Goal: Communication & Community: Answer question/provide support

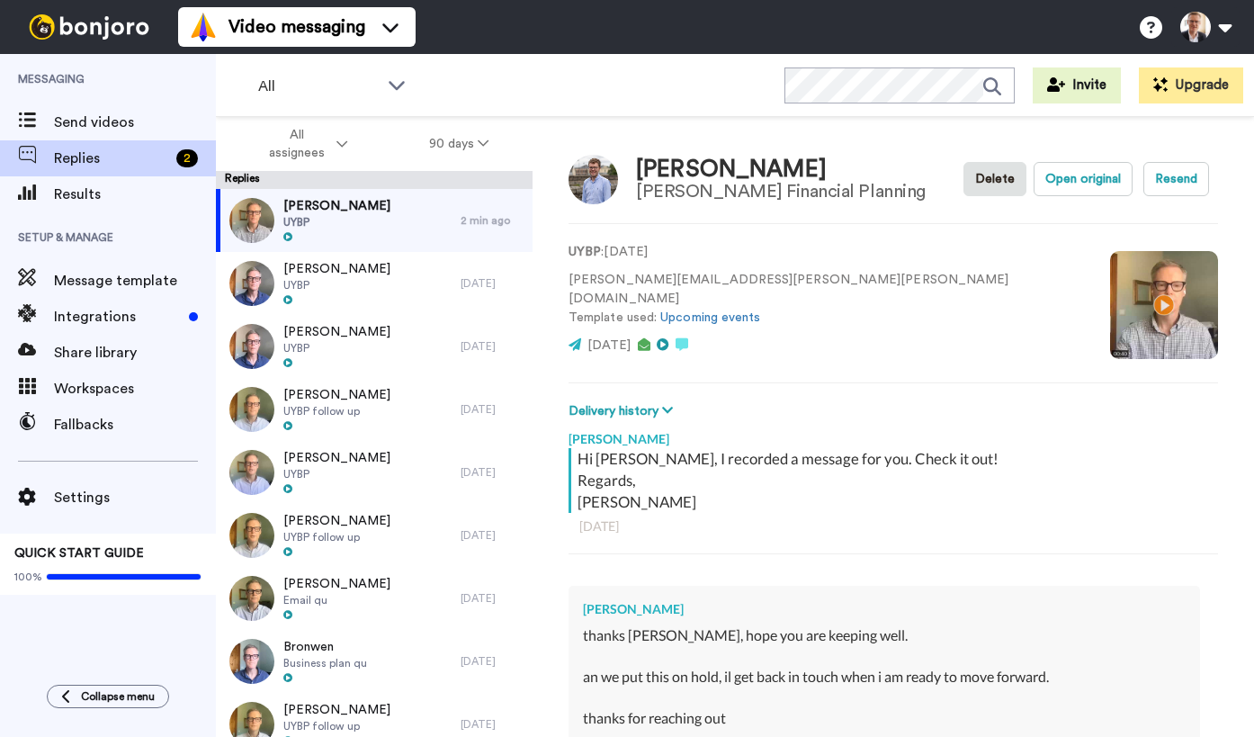
type textarea "No w"
type textarea "x"
type textarea "No wo"
type textarea "x"
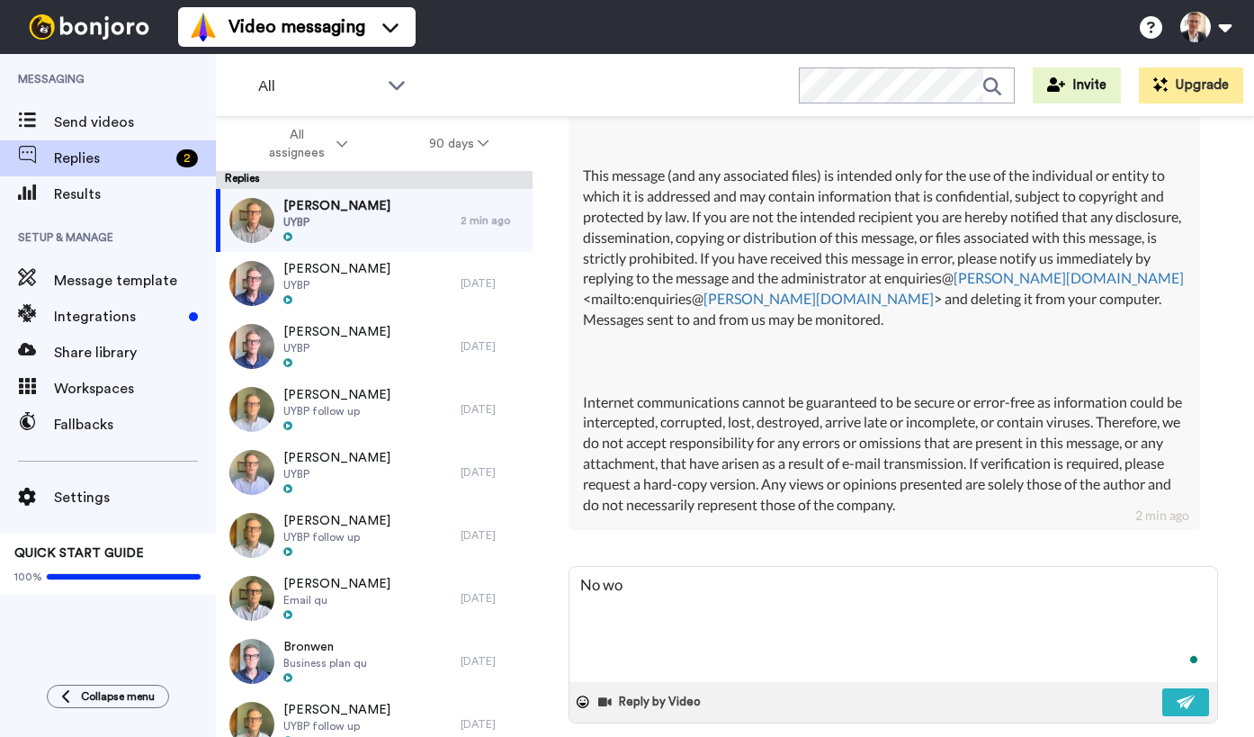
scroll to position [1528, 0]
type textarea "No wor"
type textarea "x"
type textarea "No worr"
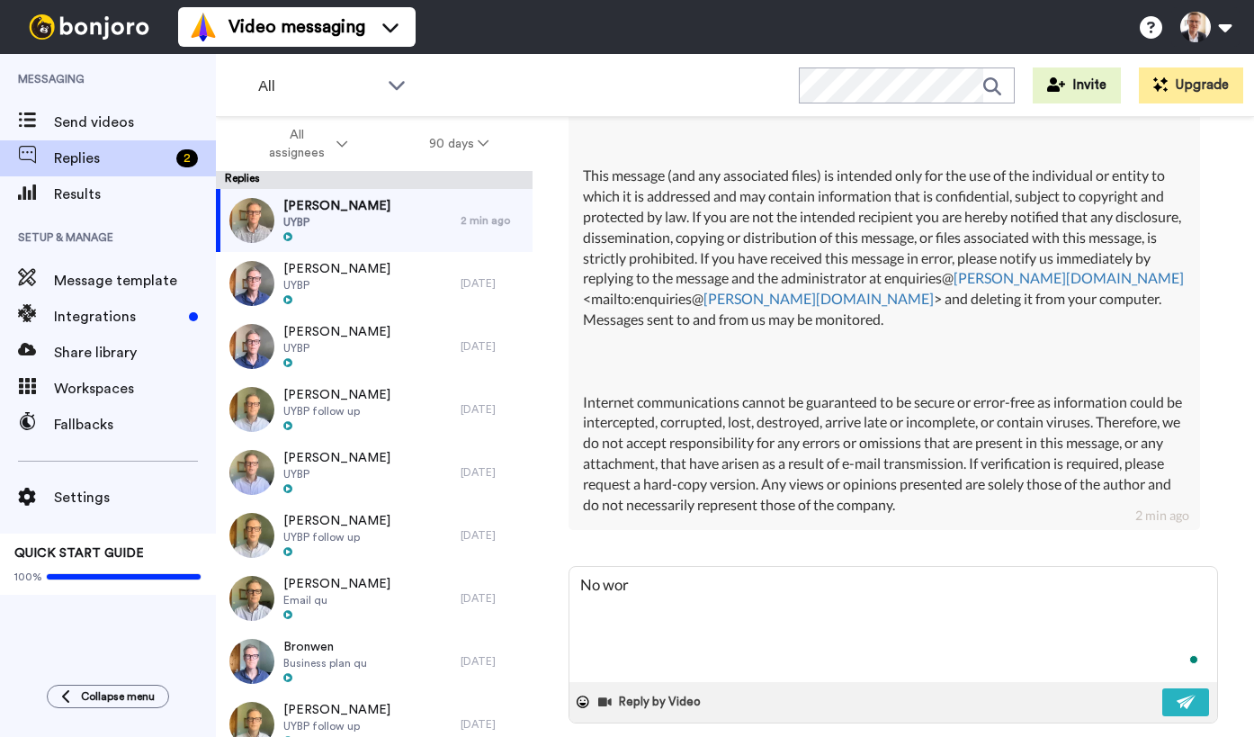
type textarea "x"
type textarea "No worri"
type textarea "x"
type textarea "No worries"
type textarea "x"
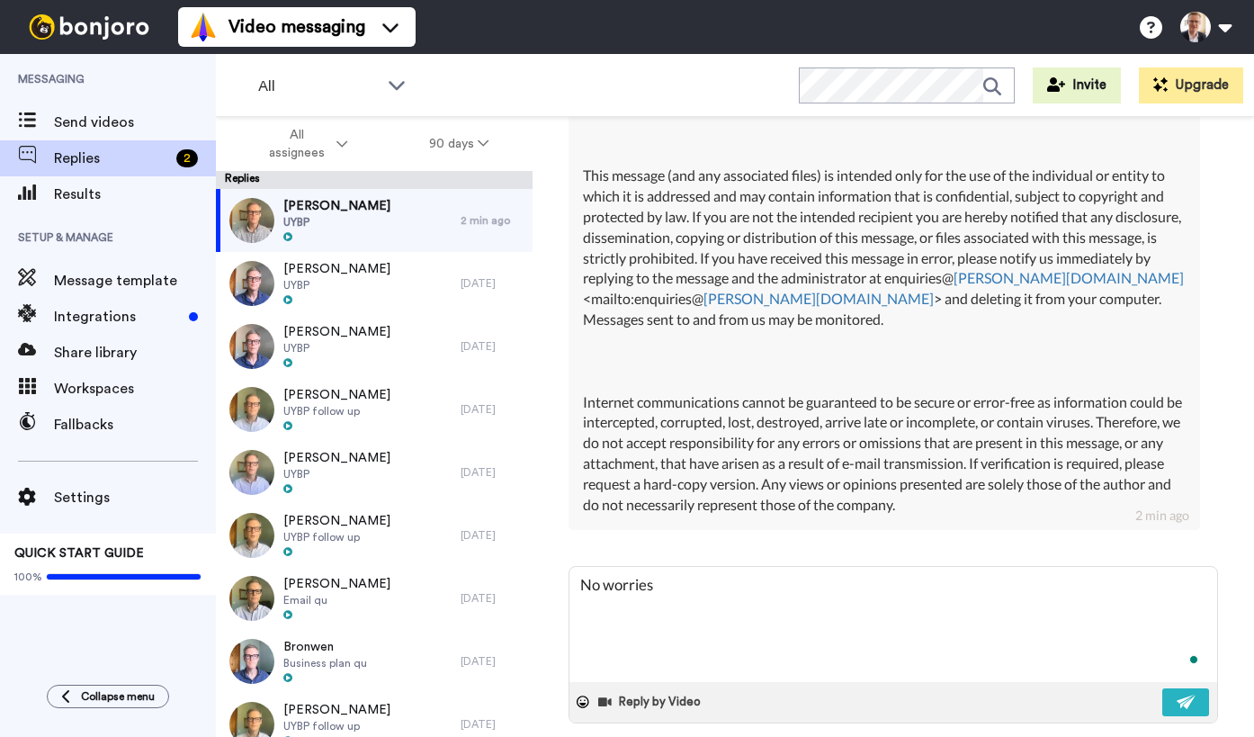
type textarea "No worries"
type textarea "x"
type textarea "No worries J"
type textarea "x"
type textarea "No worries [PERSON_NAME]"
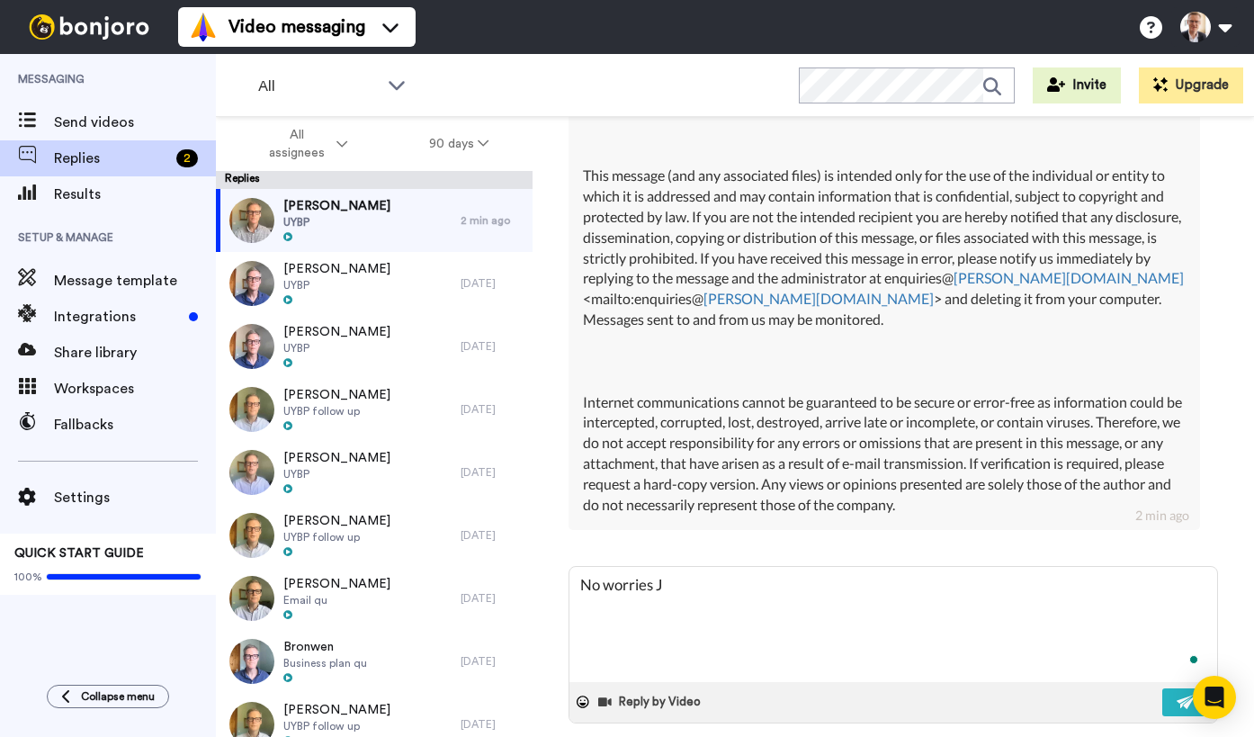
type textarea "x"
type textarea "No worries Jam"
type textarea "x"
type textarea "No worries [PERSON_NAME]"
type textarea "x"
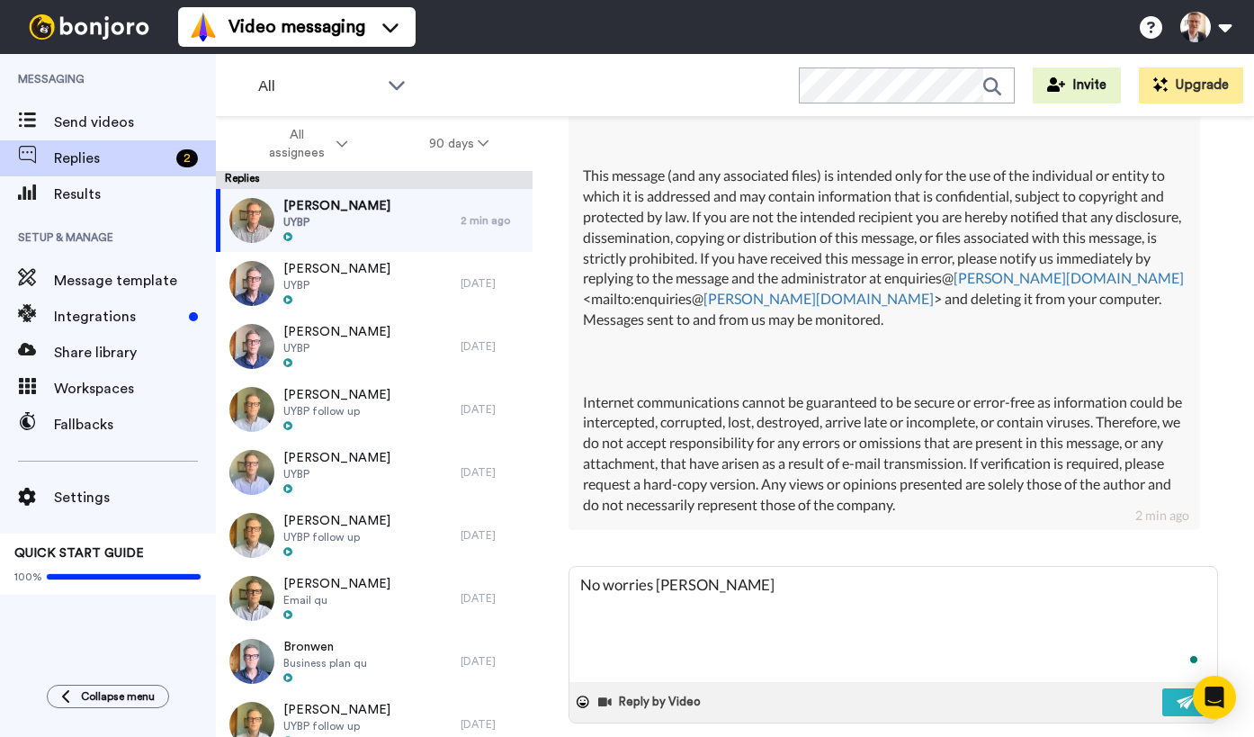
type textarea "No worries [PERSON_NAME]"
type textarea "x"
type textarea "No worries [PERSON_NAME]."
type textarea "x"
type textarea "No worries [PERSON_NAME]."
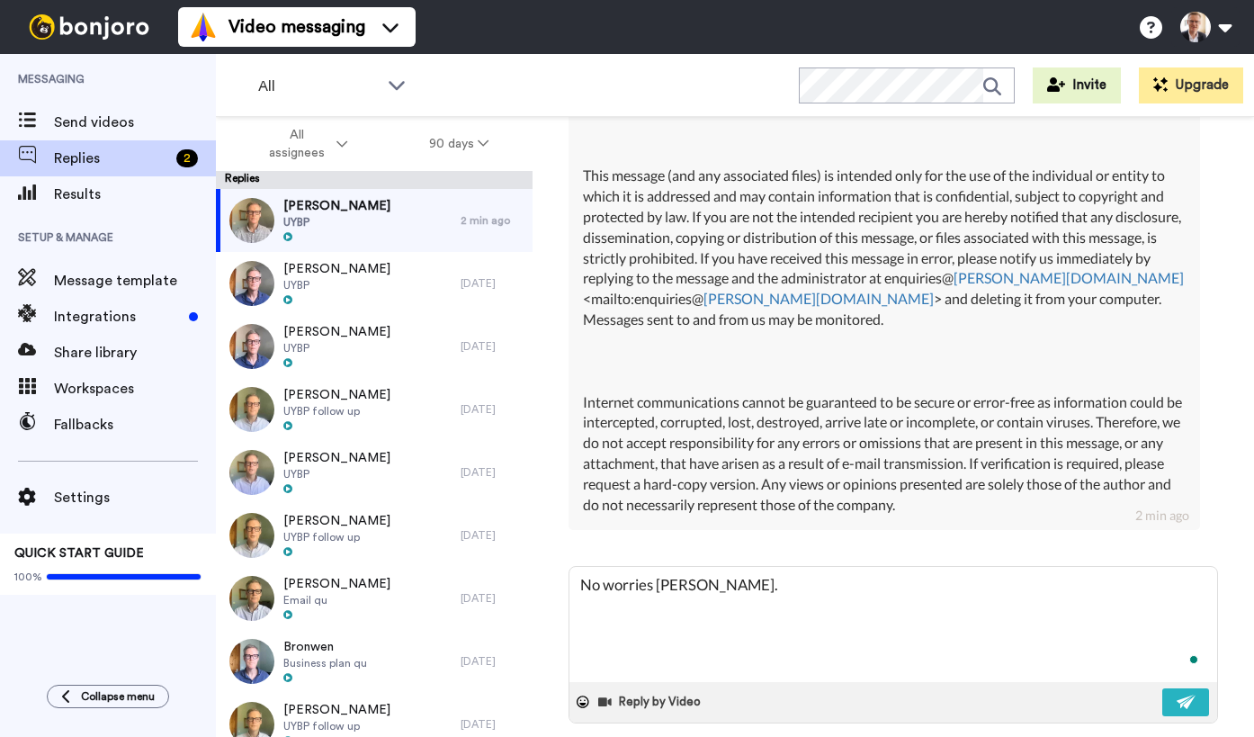
type textarea "x"
type textarea "No worries [PERSON_NAME]. T"
type textarea "x"
type textarea "No worries [PERSON_NAME]. Th"
type textarea "x"
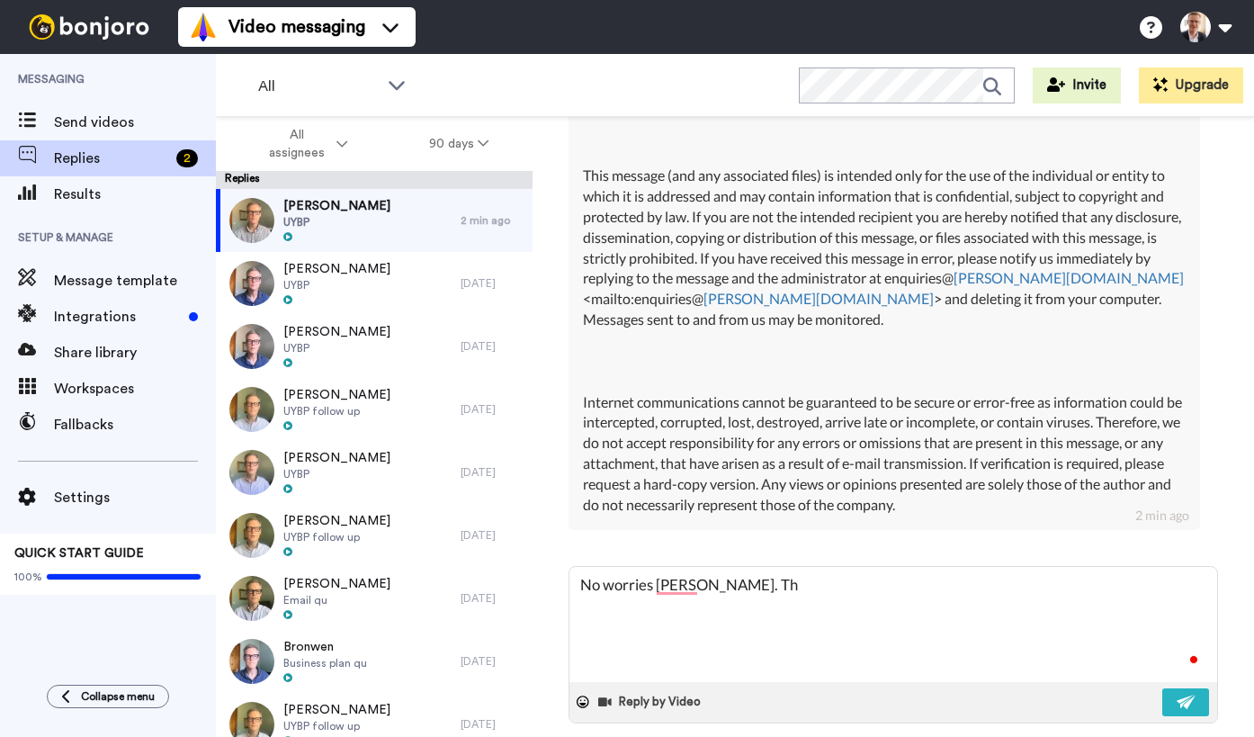
type textarea "No worries [PERSON_NAME]. Tha"
type textarea "x"
type textarea "No worries [PERSON_NAME]. Than"
type textarea "x"
type textarea "No worries [PERSON_NAME]. Thank"
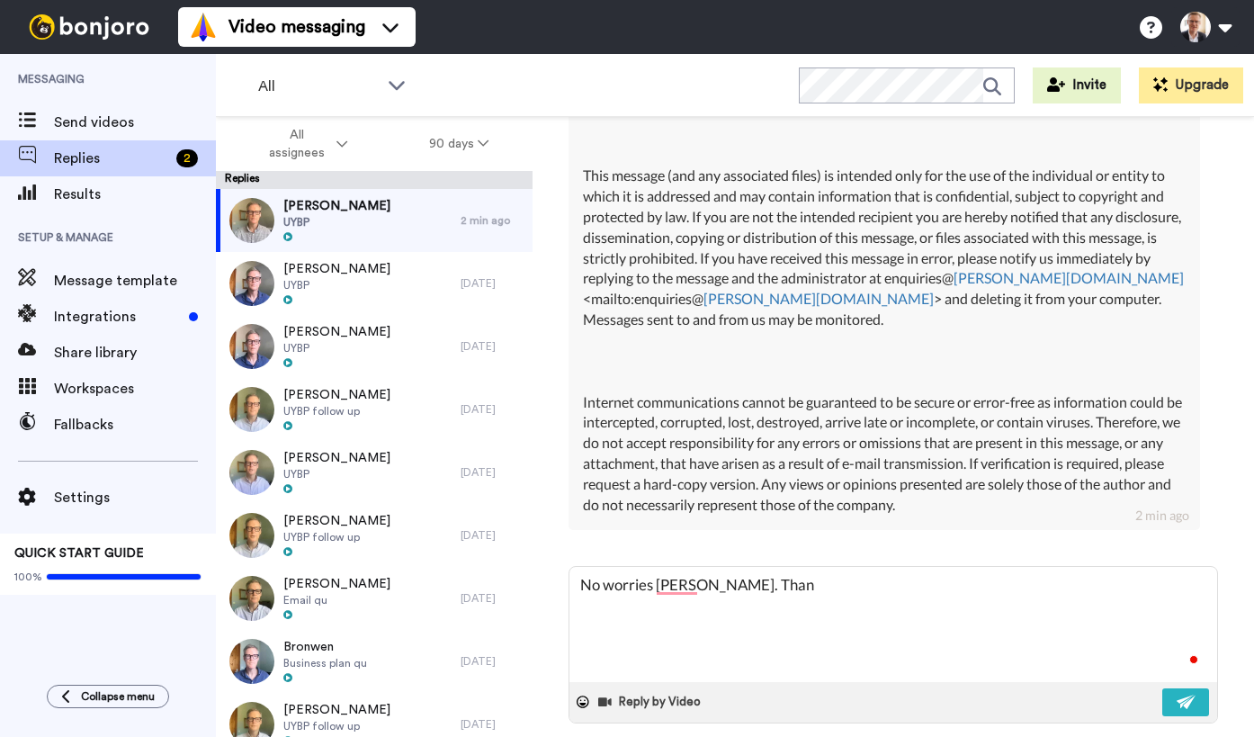
type textarea "x"
type textarea "No worries [PERSON_NAME]. Thanks"
type textarea "x"
type textarea "No worries [PERSON_NAME]. Thanks"
type textarea "x"
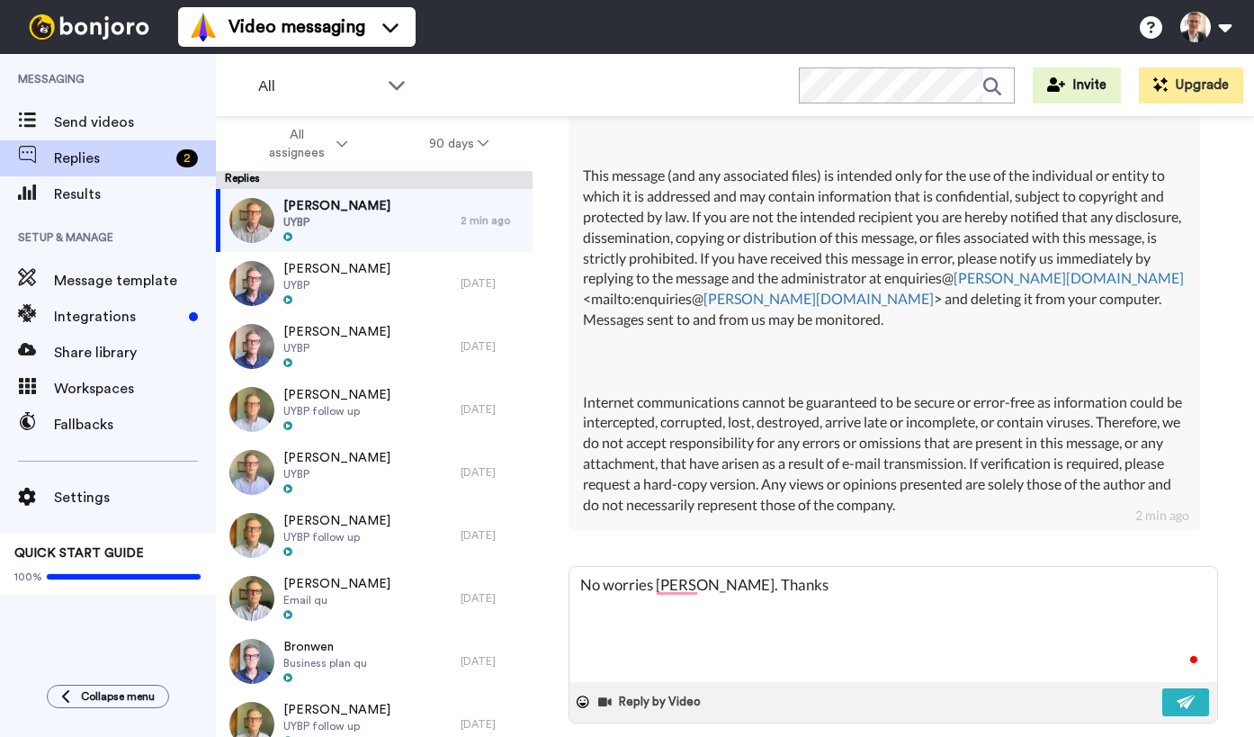
type textarea "No worries [PERSON_NAME]. Thanks f"
type textarea "x"
type textarea "No worries [PERSON_NAME]. Thanks fo"
type textarea "x"
type textarea "No worries [PERSON_NAME]. Thanks for"
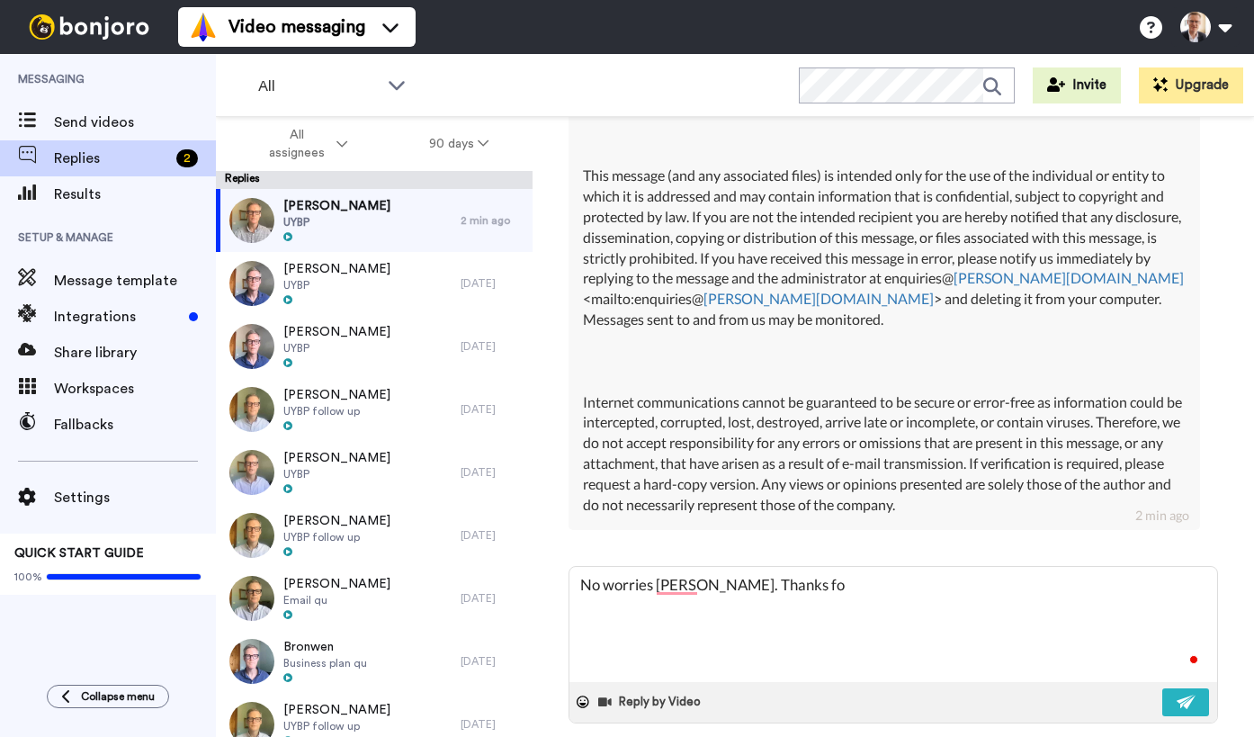
type textarea "x"
type textarea "No worries [PERSON_NAME]. Thanks for"
type textarea "x"
type textarea "No worries [PERSON_NAME]. Thanks for l"
type textarea "x"
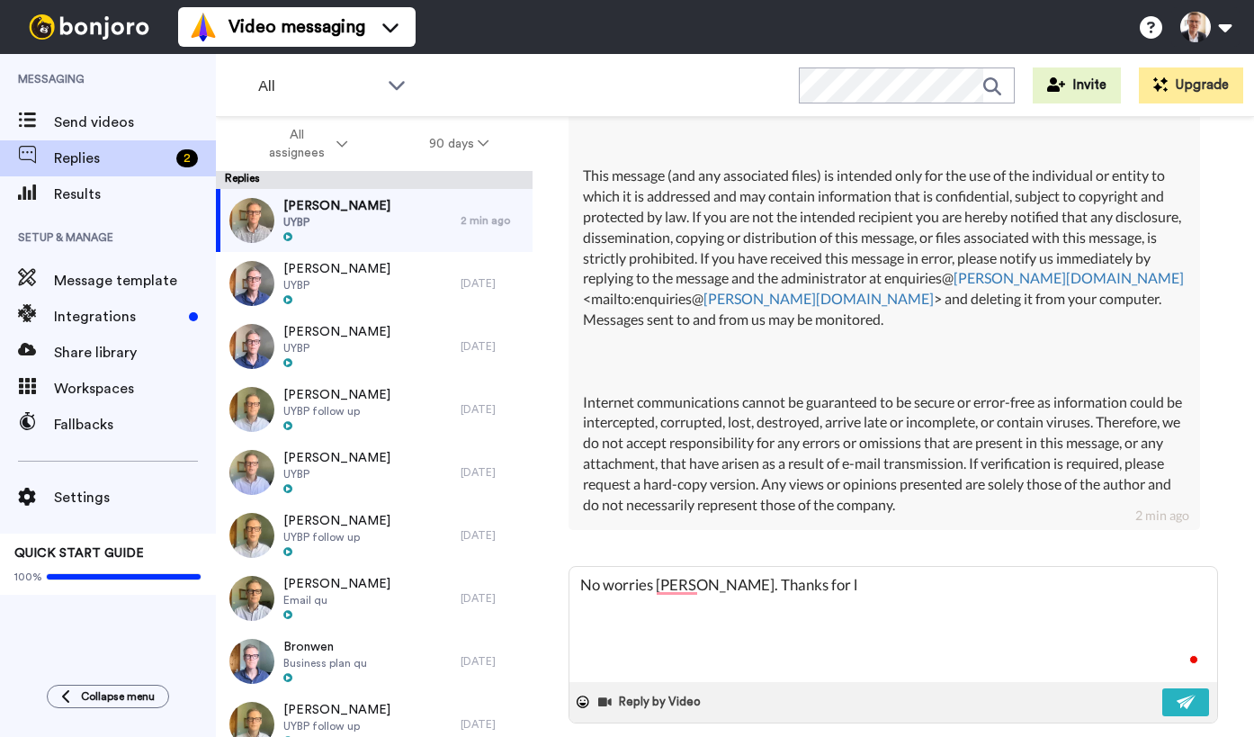
type textarea "No worries [PERSON_NAME]. Thanks for le"
type textarea "x"
type textarea "No worries [PERSON_NAME]. Thanks for let"
type textarea "x"
type textarea "No worries [PERSON_NAME]. Thanks for lett"
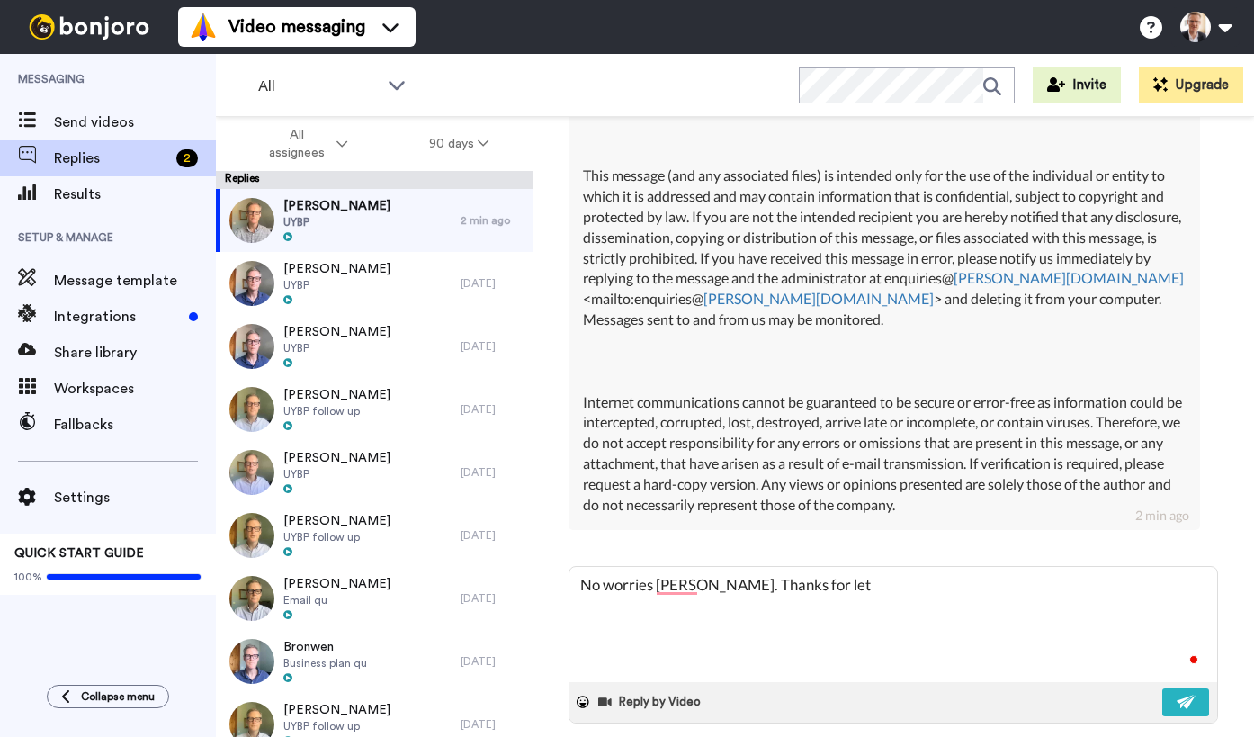
type textarea "x"
type textarea "No worries [PERSON_NAME]. Thanks for letti"
type textarea "x"
type textarea "No worries [PERSON_NAME]. Thanks for lettin"
type textarea "x"
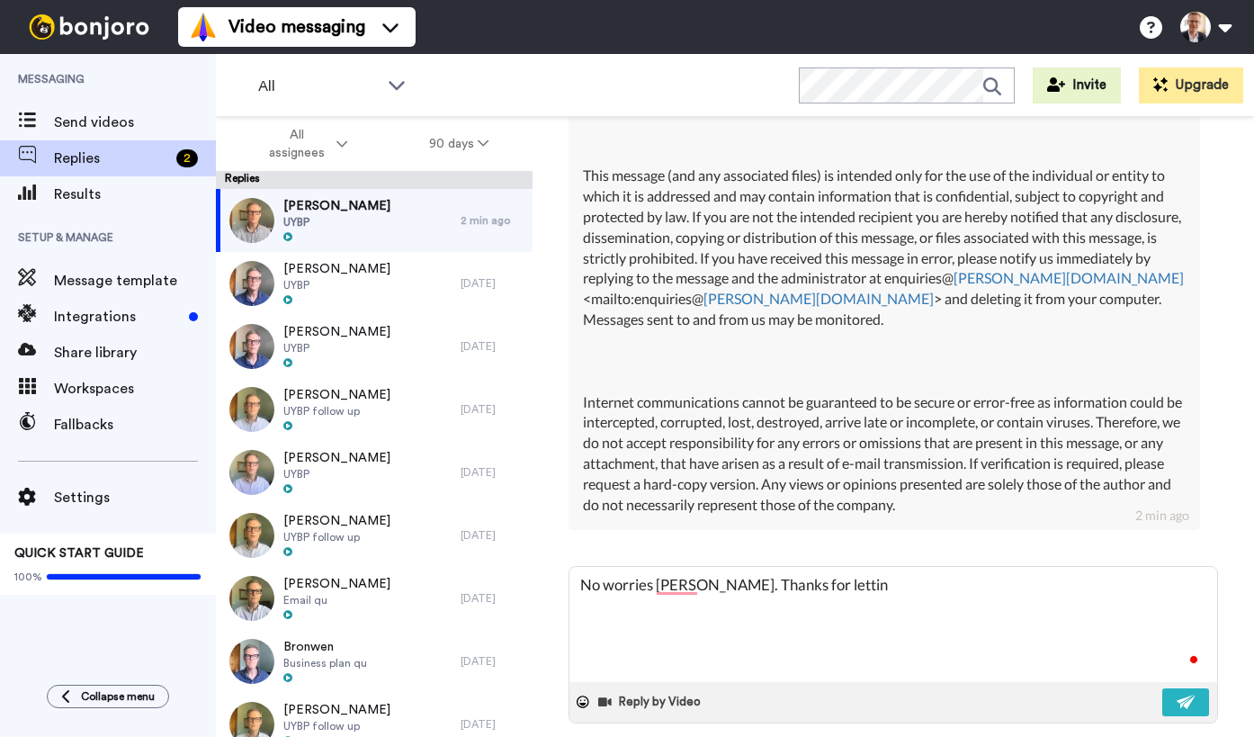
type textarea "No worries [PERSON_NAME]. Thanks for letting"
type textarea "x"
type textarea "No worries [PERSON_NAME]. Thanks for letting"
type textarea "x"
type textarea "No worries [PERSON_NAME]. Thanks for letting m"
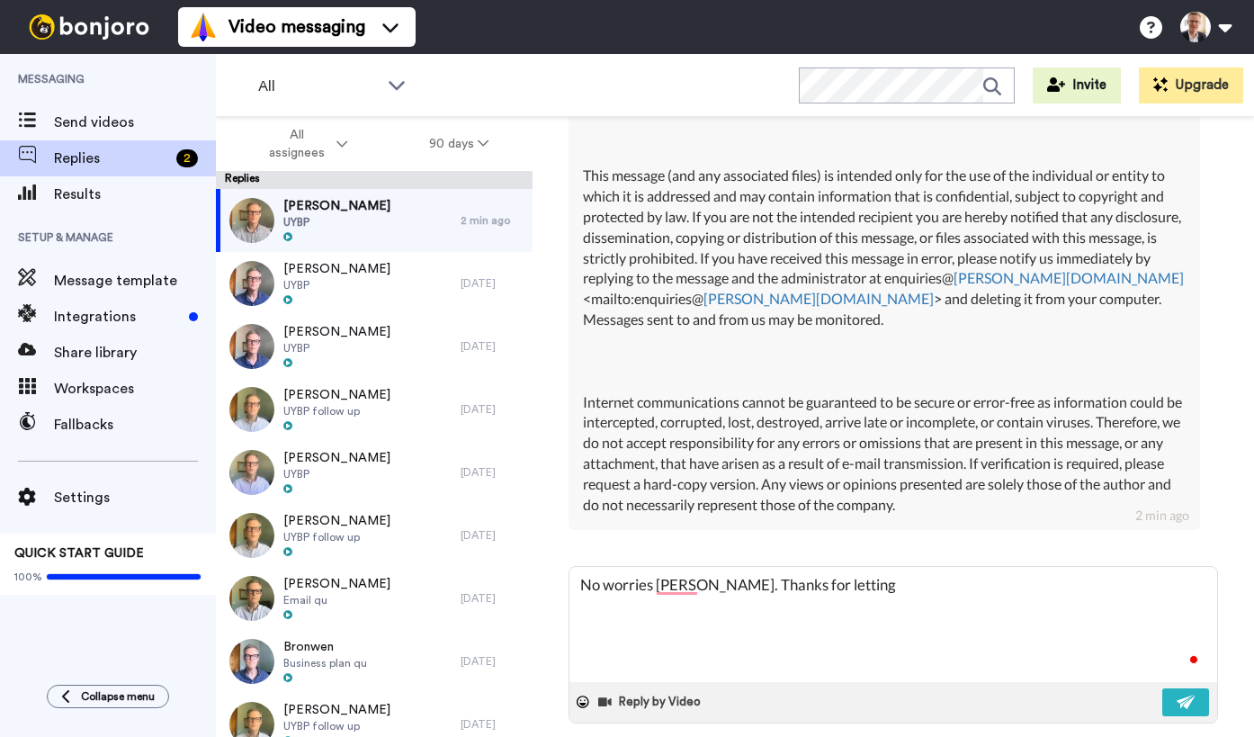
type textarea "x"
type textarea "No worries [PERSON_NAME]. Thanks for letting me"
type textarea "x"
type textarea "No worries [PERSON_NAME]. Thanks for letting me"
type textarea "x"
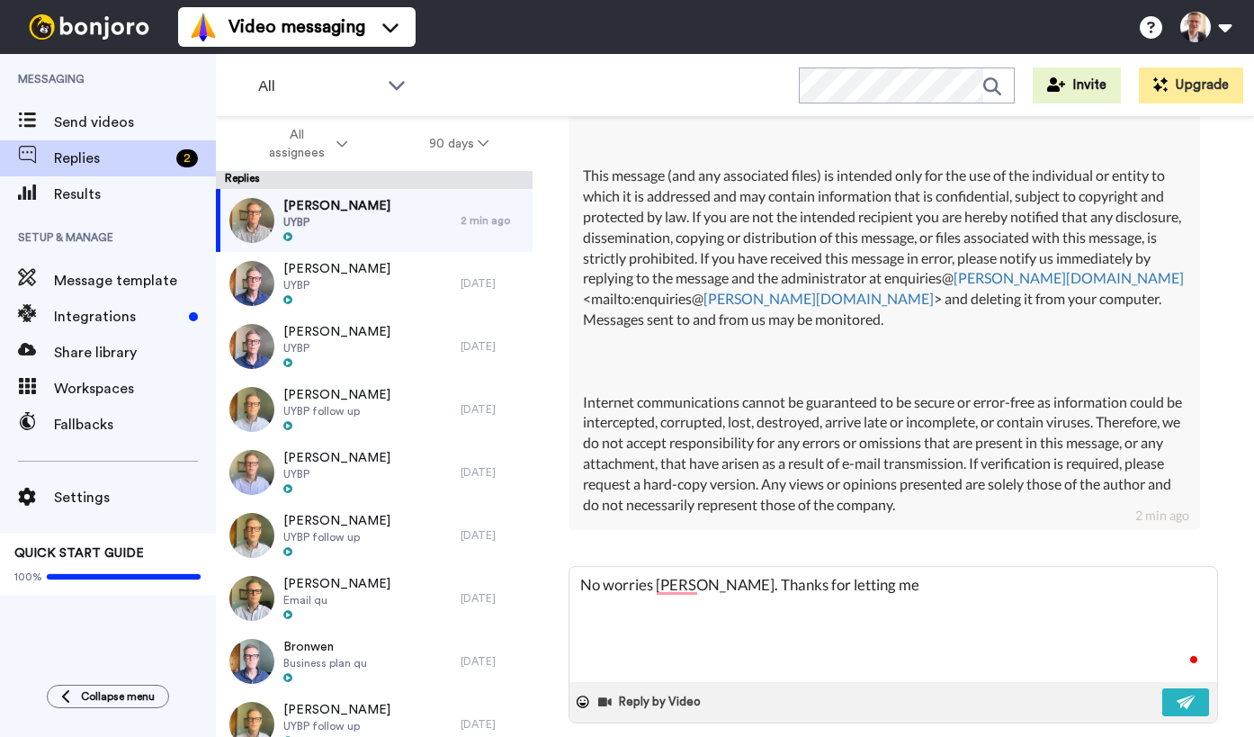
type textarea "No worries [PERSON_NAME]. Thanks for letting me k"
type textarea "x"
type textarea "No worries [PERSON_NAME]. Thanks for letting me kn"
type textarea "x"
type textarea "No worries [PERSON_NAME]. Thanks for letting me kno"
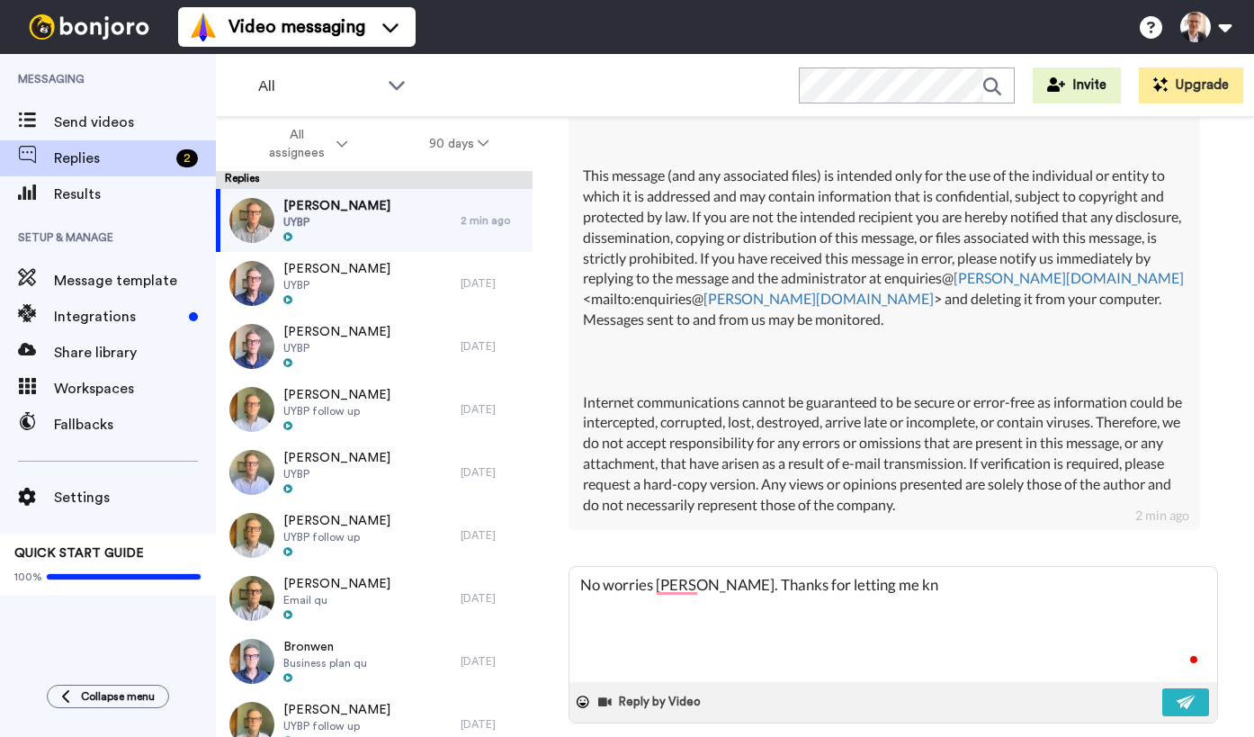
type textarea "x"
type textarea "No worries [PERSON_NAME]. Thanks for letting me know"
type textarea "x"
type textarea "No worries [PERSON_NAME]. Thanks for letting me know."
type textarea "x"
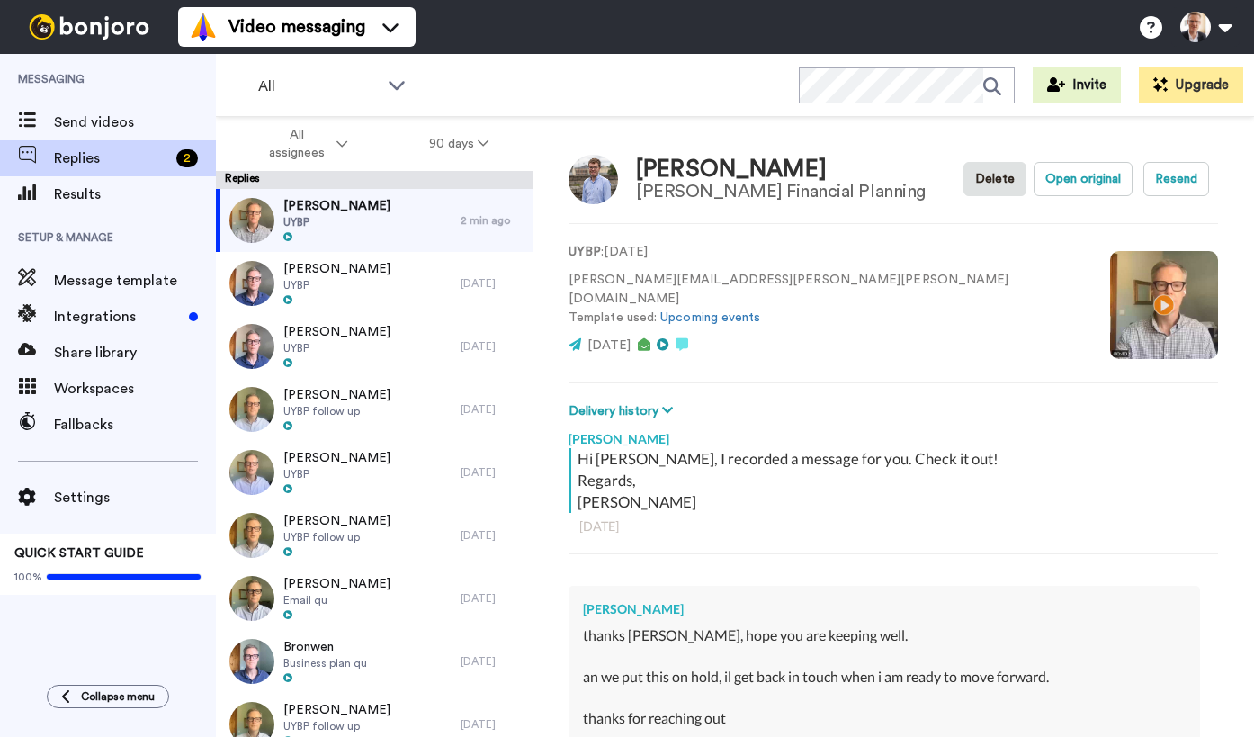
type textarea "No worries [PERSON_NAME]. Thanks for letting me know."
click at [1110, 294] on video at bounding box center [1164, 305] width 108 height 108
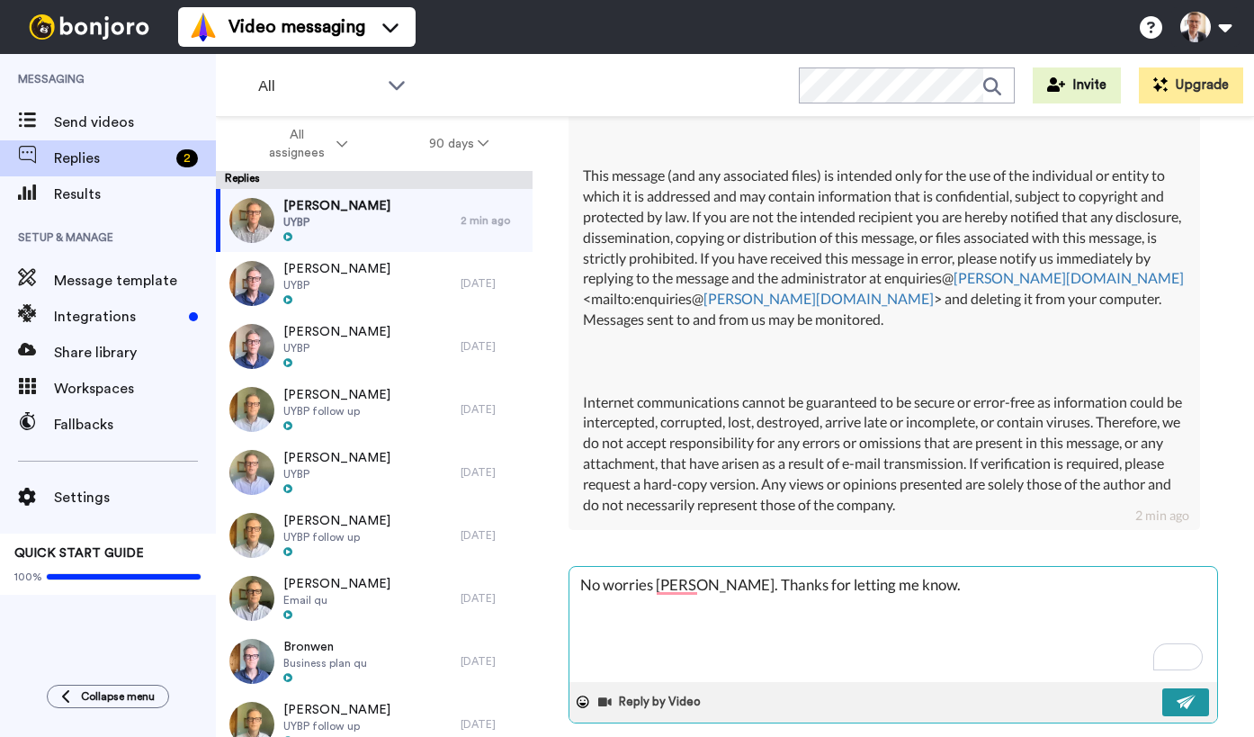
click at [1185, 694] on img at bounding box center [1186, 701] width 20 height 14
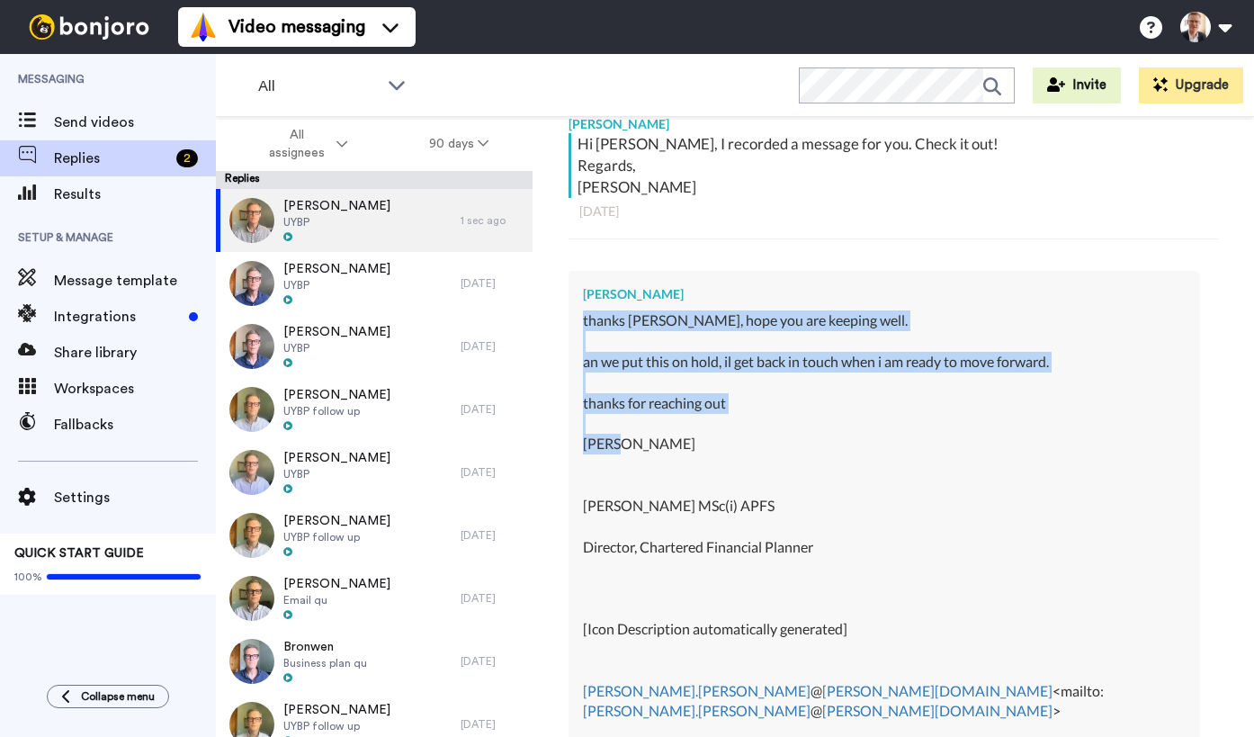
drag, startPoint x: 583, startPoint y: 321, endPoint x: 671, endPoint y: 437, distance: 145.7
copy div "thanks [PERSON_NAME], hope you are keeping well. an we put this on hold, il get…"
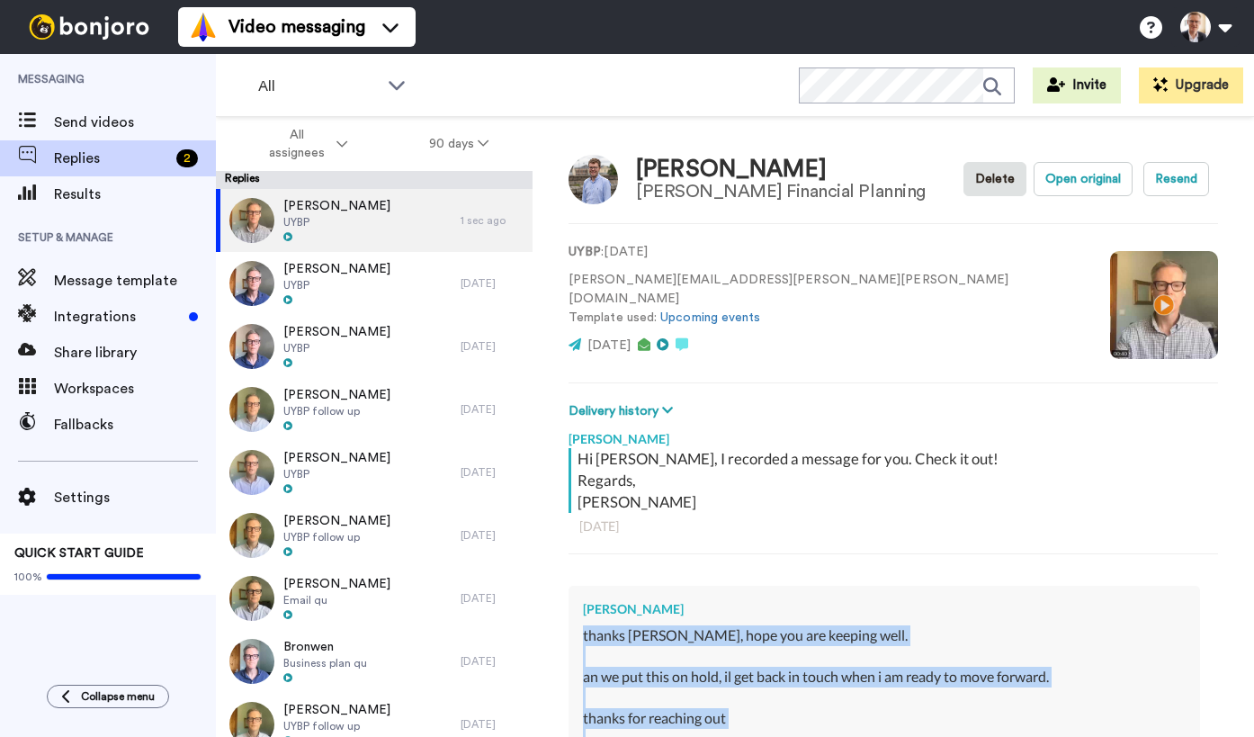
click at [1110, 325] on video at bounding box center [1164, 305] width 108 height 108
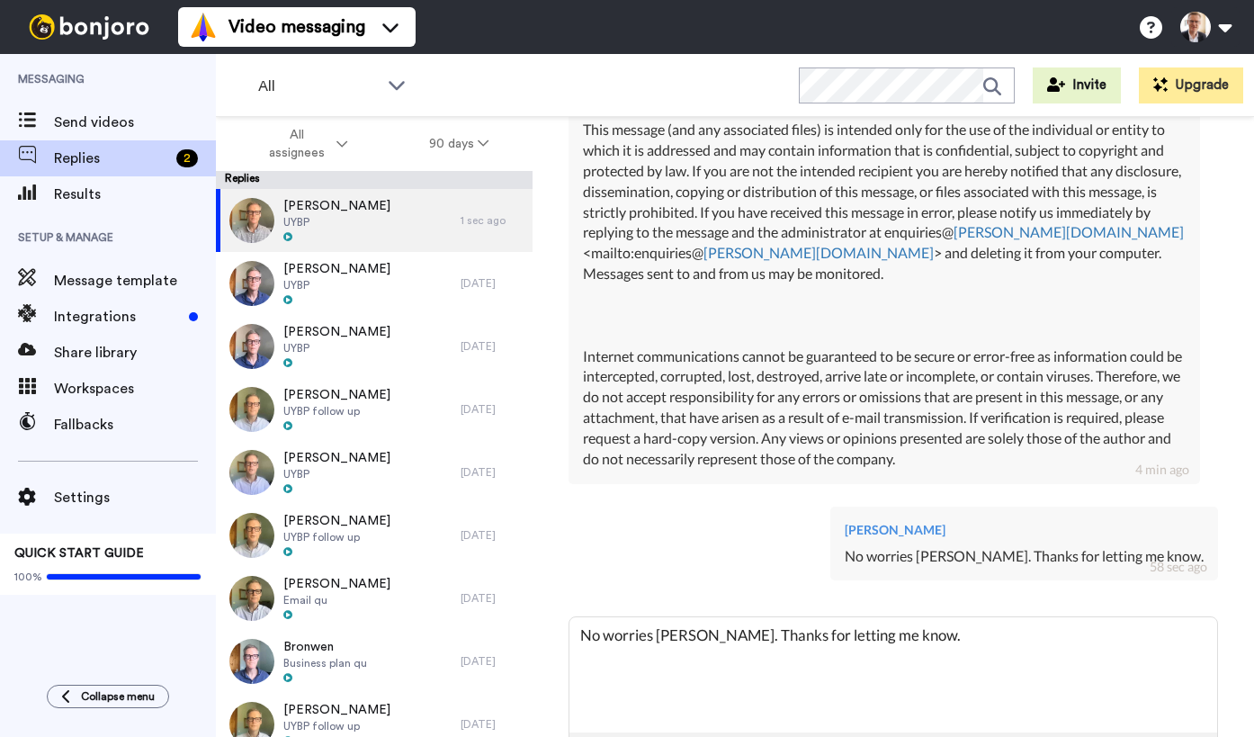
scroll to position [1625, 0]
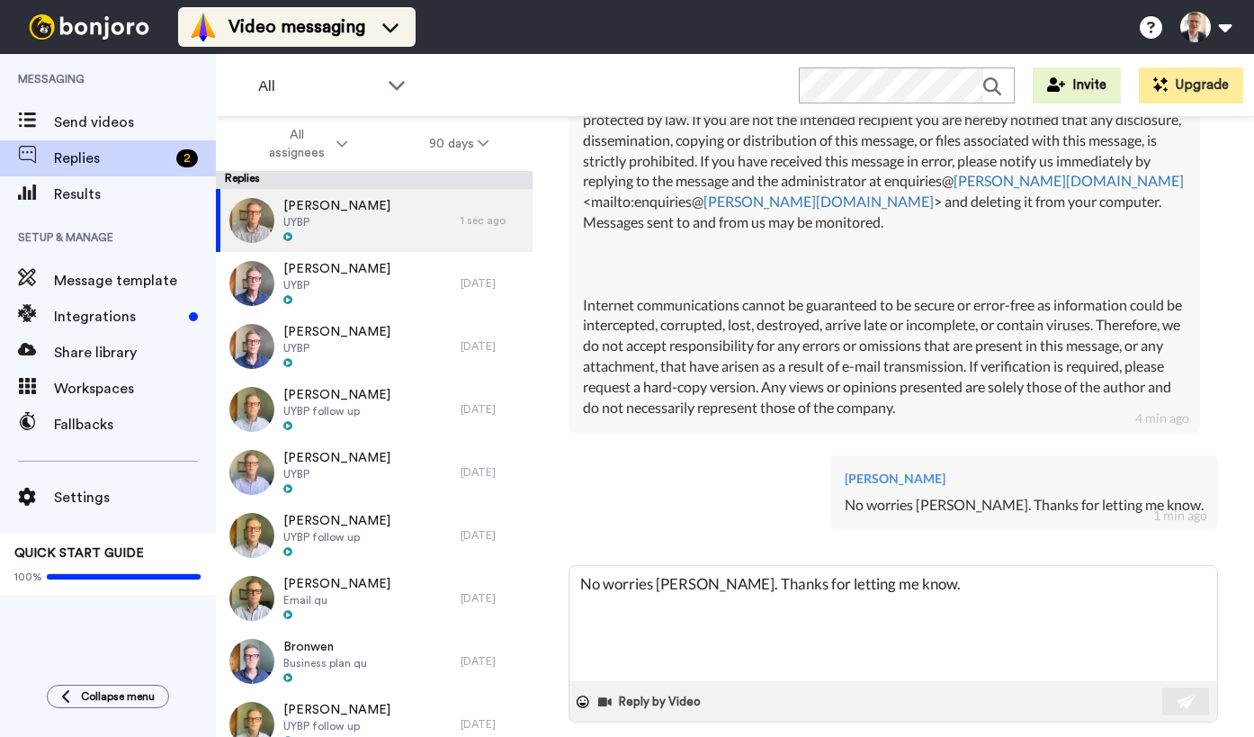
type textarea "x"
